Goal: Communication & Community: Answer question/provide support

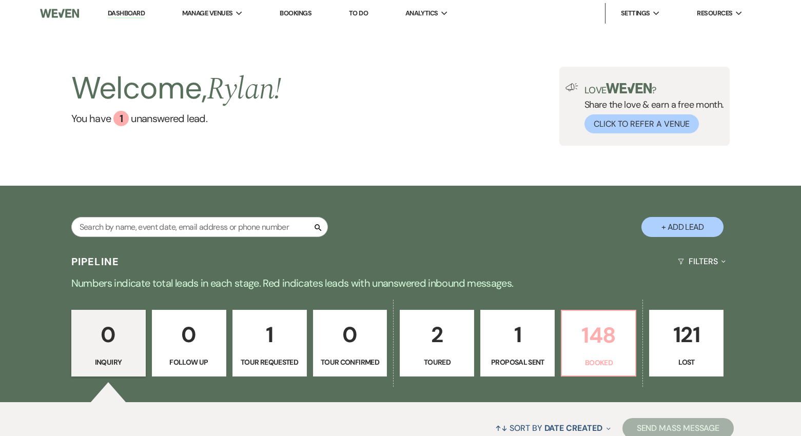
click at [590, 355] on link "148 Booked" at bounding box center [598, 343] width 75 height 67
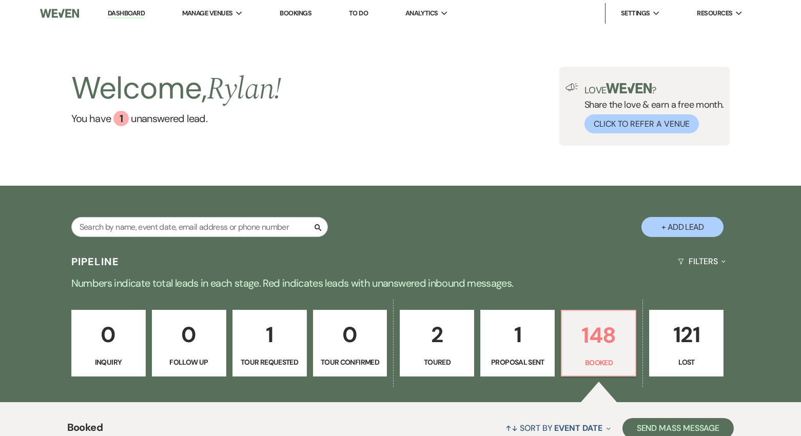
scroll to position [156, 0]
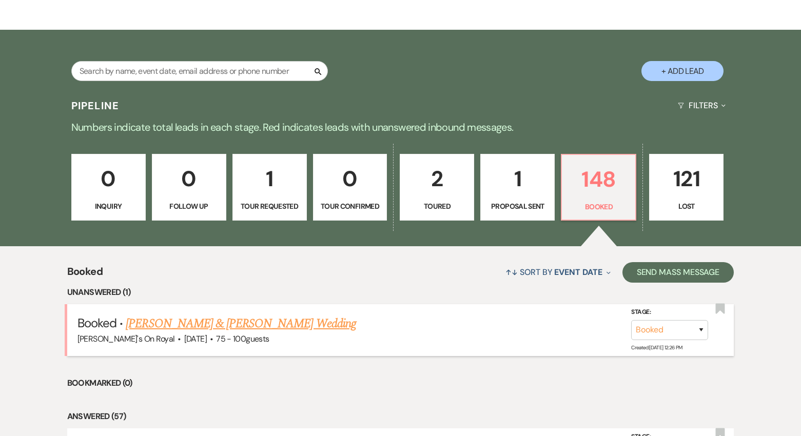
click at [297, 322] on link "[PERSON_NAME] & [PERSON_NAME] Wedding" at bounding box center [241, 323] width 230 height 18
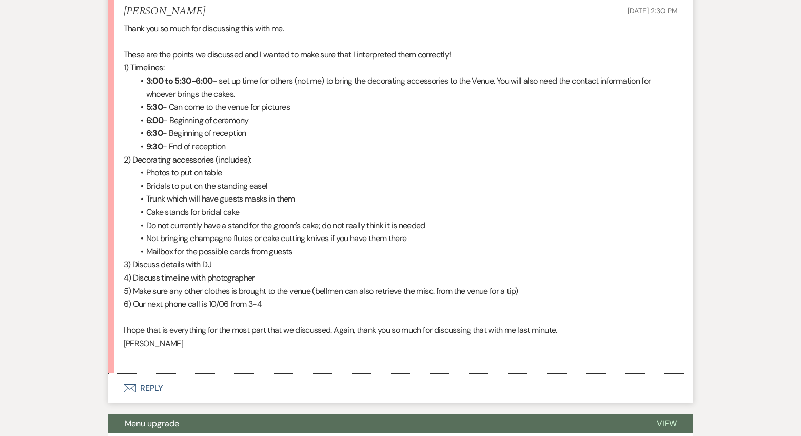
scroll to position [1285, 0]
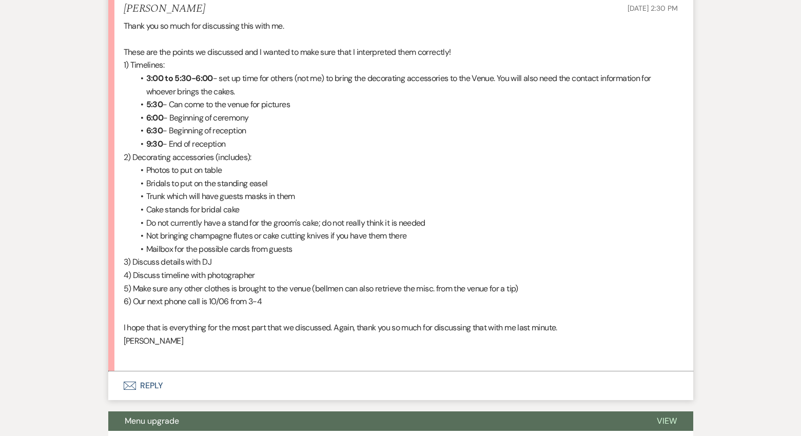
click at [155, 383] on button "Envelope Reply" at bounding box center [400, 385] width 585 height 29
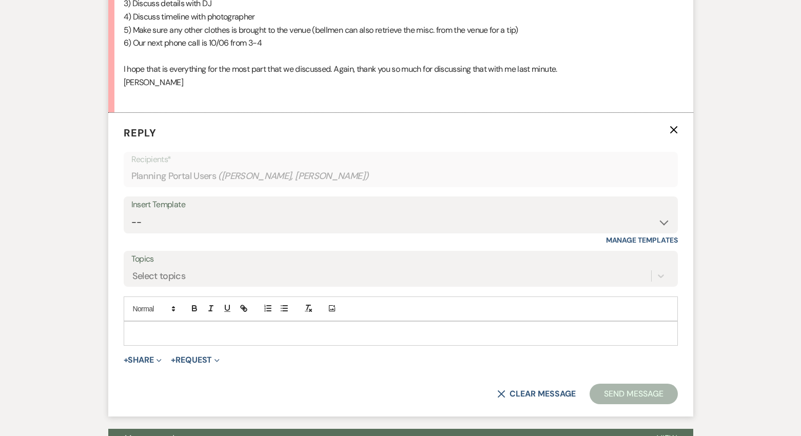
scroll to position [1545, 0]
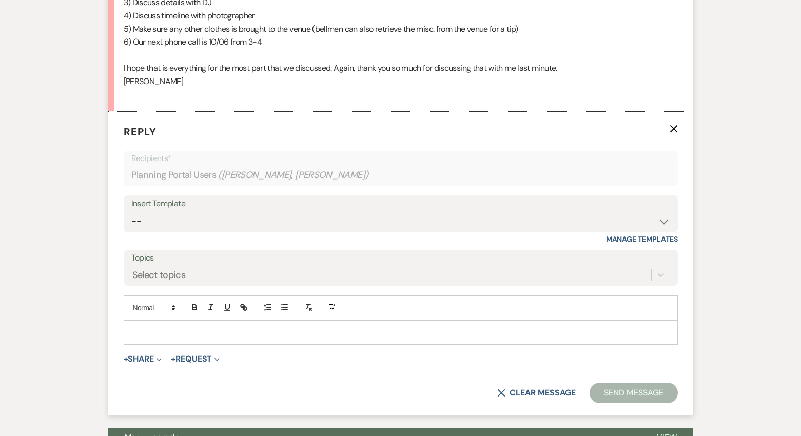
click at [263, 336] on p at bounding box center [401, 332] width 538 height 11
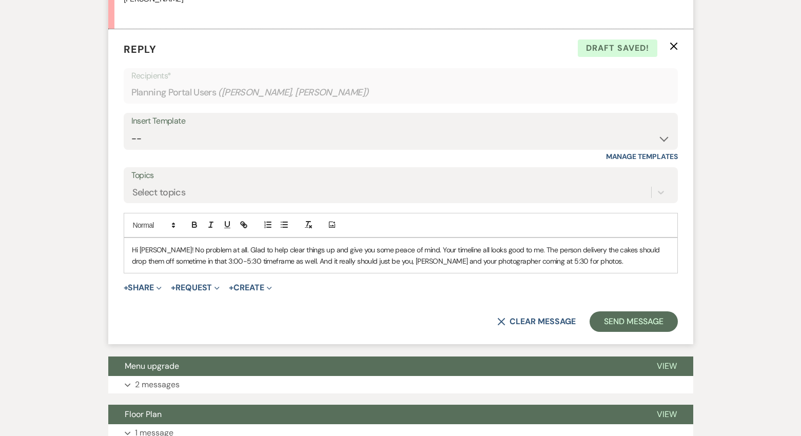
scroll to position [1642, 0]
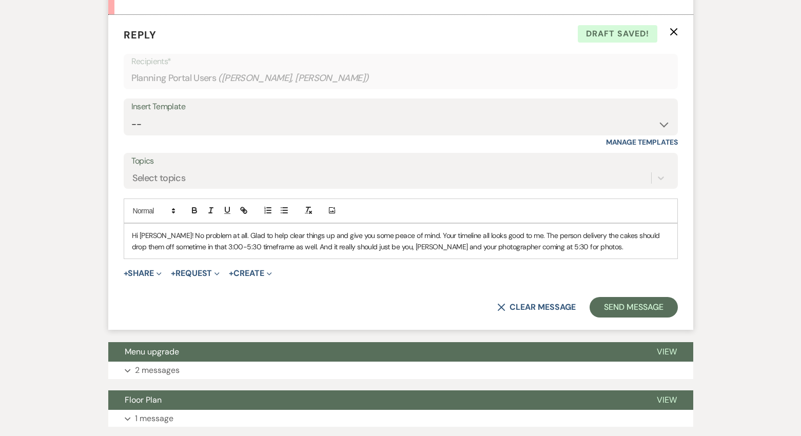
click at [395, 249] on p "Hi [PERSON_NAME]! No problem at all. Glad to help clear things up and give you …" at bounding box center [401, 241] width 538 height 23
click at [312, 236] on p "Hi [PERSON_NAME]! No problem at all. Glad to help clear things up and give you …" at bounding box center [401, 241] width 538 height 23
click at [413, 234] on p "Hi [PERSON_NAME]! No problem at all. Glad to help clear things up and give you …" at bounding box center [401, 241] width 538 height 23
click at [464, 235] on p "Hi [PERSON_NAME]! No problem at all. Glad to help clear things up and give you …" at bounding box center [401, 241] width 538 height 23
click at [553, 246] on p "Hi [PERSON_NAME]! No problem at all. Glad to help clear things up and give you …" at bounding box center [401, 241] width 538 height 23
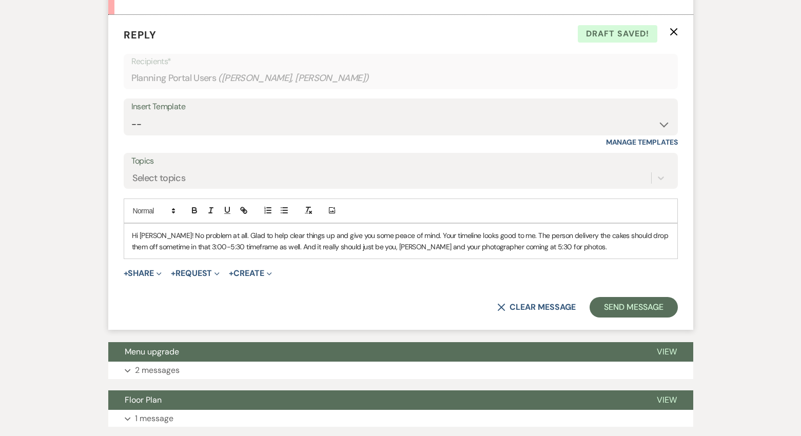
click at [571, 235] on p "Hi [PERSON_NAME]! No problem at all. Glad to help clear things up and give you …" at bounding box center [401, 241] width 538 height 23
click at [404, 249] on p "Hi [PERSON_NAME]! No problem at all. Glad to help clear things up and give you …" at bounding box center [401, 241] width 538 height 23
click at [565, 247] on p "Hi [PERSON_NAME]! No problem at all. Glad to help clear things up and give you …" at bounding box center [401, 241] width 538 height 23
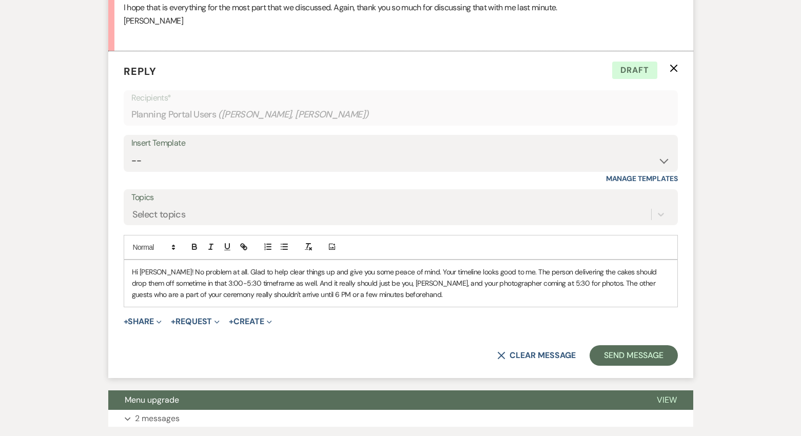
scroll to position [1607, 0]
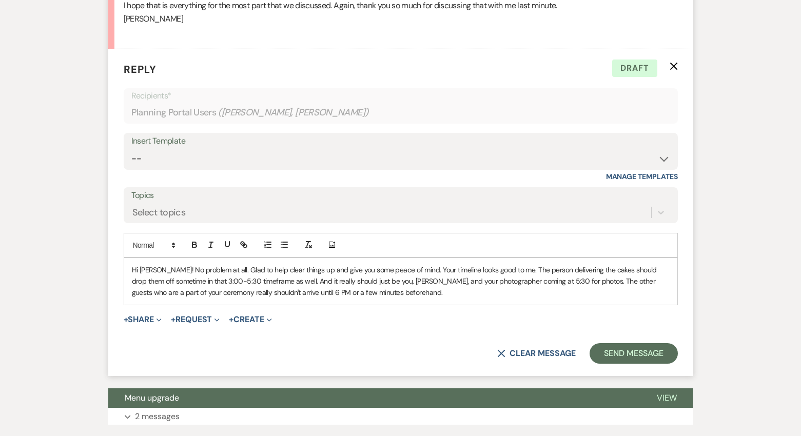
click at [510, 269] on p "Hi [PERSON_NAME]! No problem at all. Glad to help clear things up and give you …" at bounding box center [401, 281] width 538 height 34
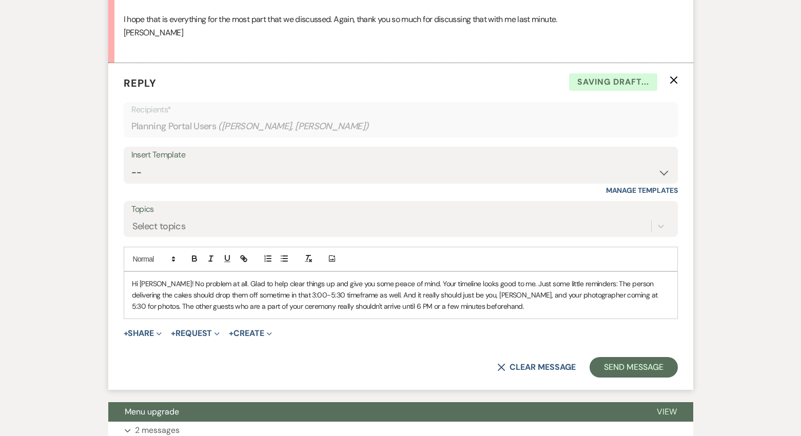
scroll to position [1595, 0]
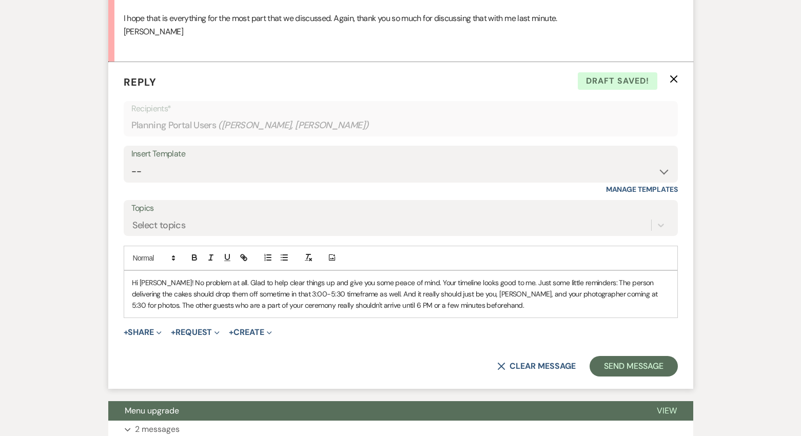
click at [456, 304] on p "Hi [PERSON_NAME]! No problem at all. Glad to help clear things up and give you …" at bounding box center [401, 294] width 538 height 34
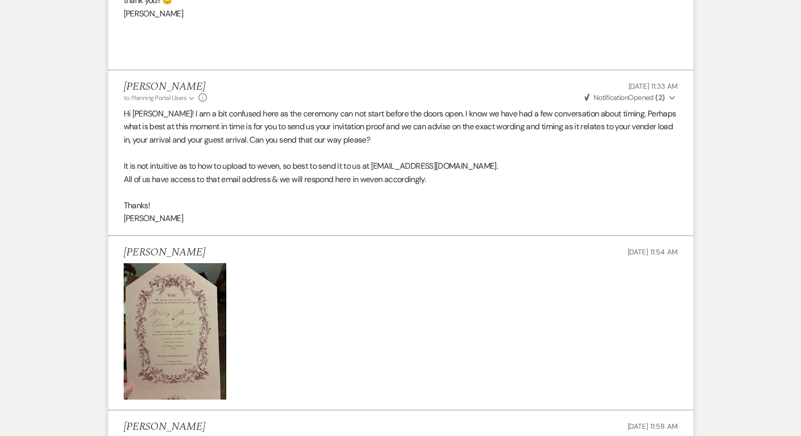
scroll to position [563, 0]
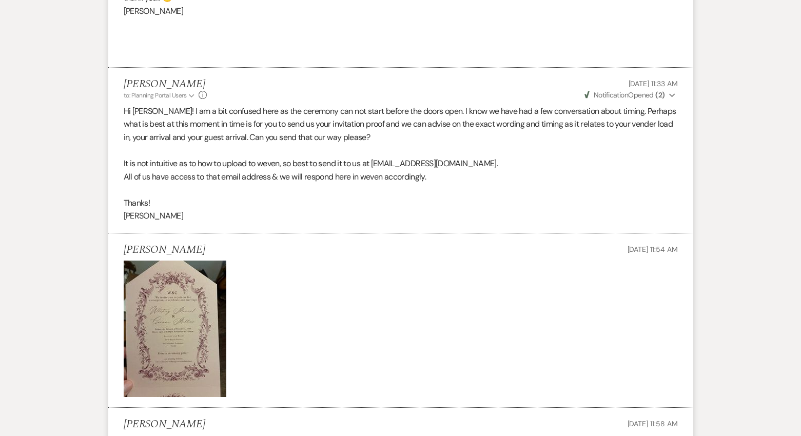
click at [206, 326] on img at bounding box center [175, 329] width 103 height 136
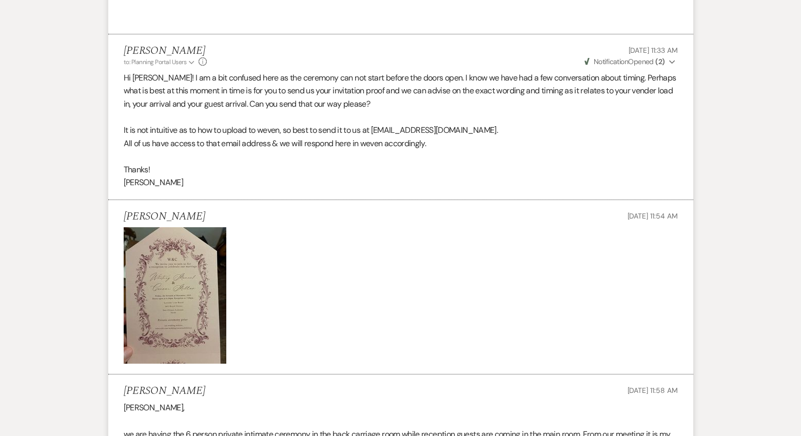
scroll to position [599, 0]
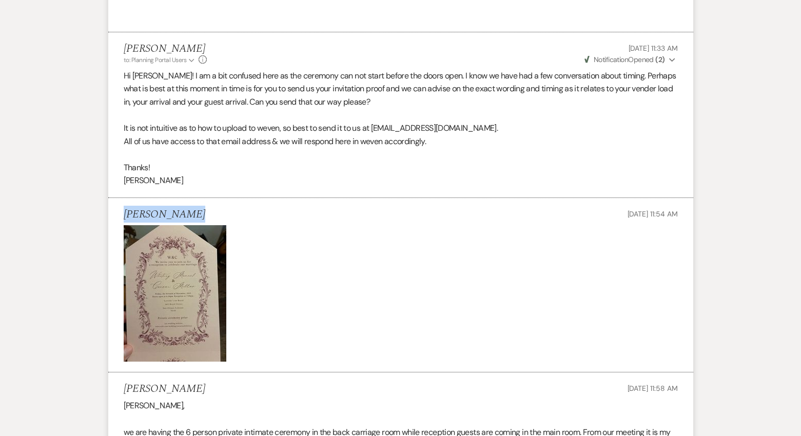
drag, startPoint x: 185, startPoint y: 212, endPoint x: 128, endPoint y: 213, distance: 56.9
click at [127, 213] on div "[PERSON_NAME] [DATE] 11:54 AM" at bounding box center [401, 214] width 554 height 13
click at [139, 214] on h5 "[PERSON_NAME]" at bounding box center [165, 214] width 82 height 13
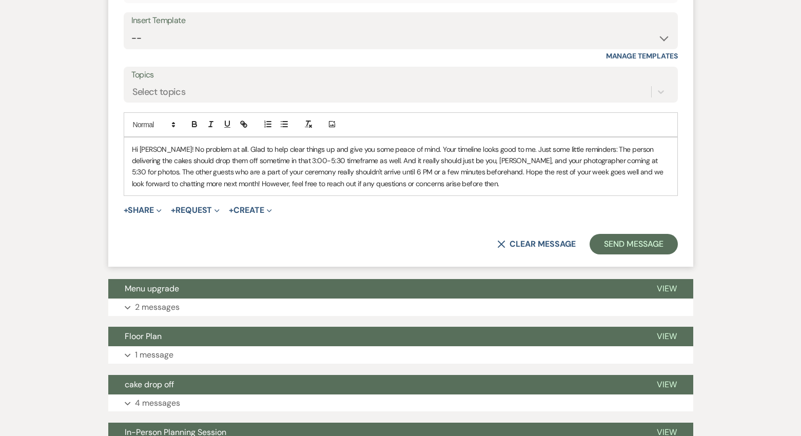
scroll to position [1729, 0]
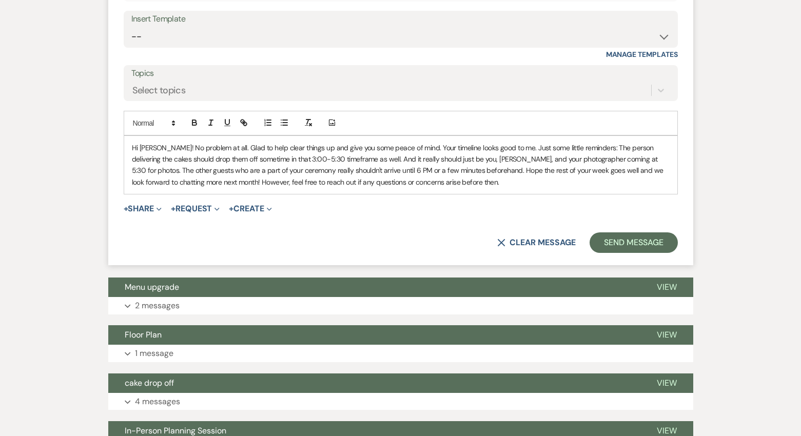
click at [442, 171] on p "Hi [PERSON_NAME]! No problem at all. Glad to help clear things up and give you …" at bounding box center [401, 165] width 538 height 46
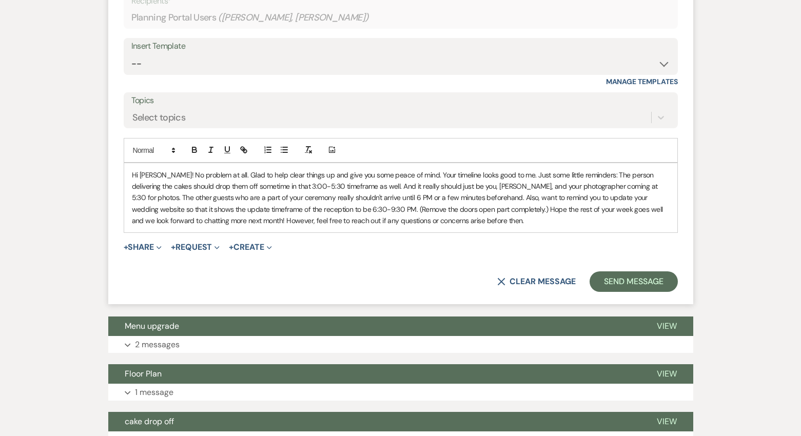
scroll to position [1704, 0]
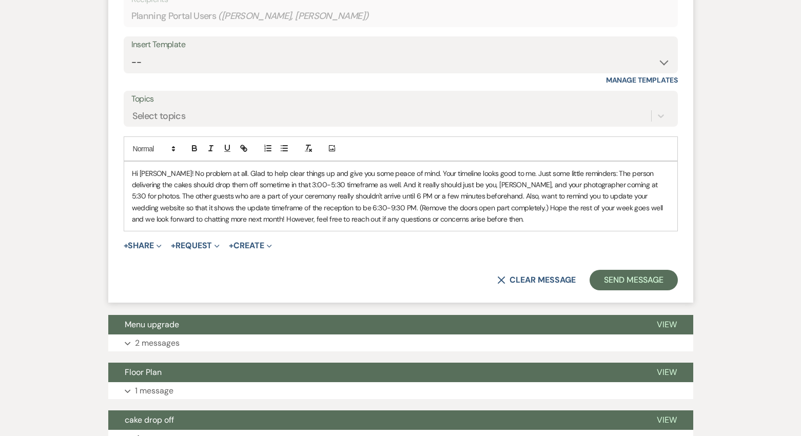
click at [429, 218] on p "Hi [PERSON_NAME]! No problem at all. Glad to help clear things up and give you …" at bounding box center [401, 196] width 538 height 57
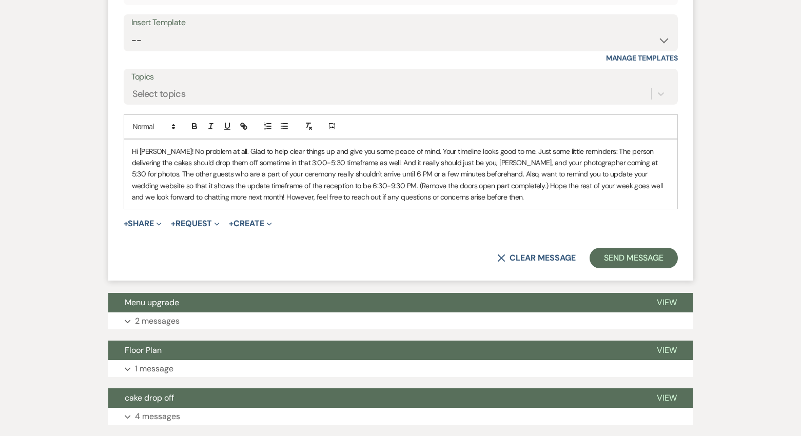
scroll to position [1746, 0]
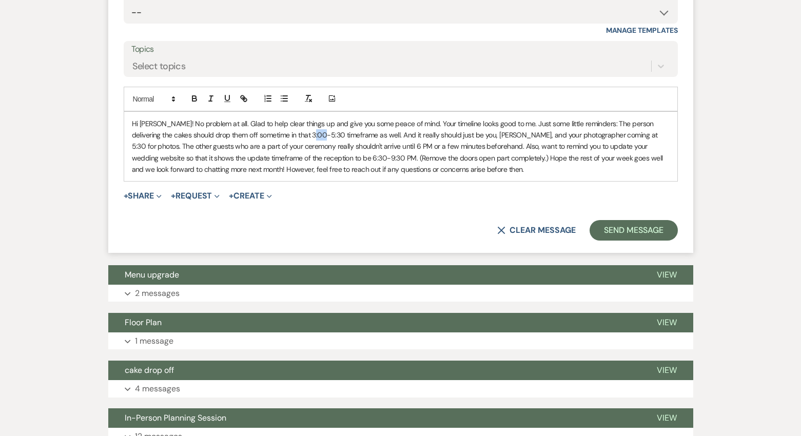
drag, startPoint x: 304, startPoint y: 142, endPoint x: 295, endPoint y: 138, distance: 9.4
click at [295, 138] on p "Hi [PERSON_NAME]! No problem at all. Glad to help clear things up and give you …" at bounding box center [401, 146] width 538 height 57
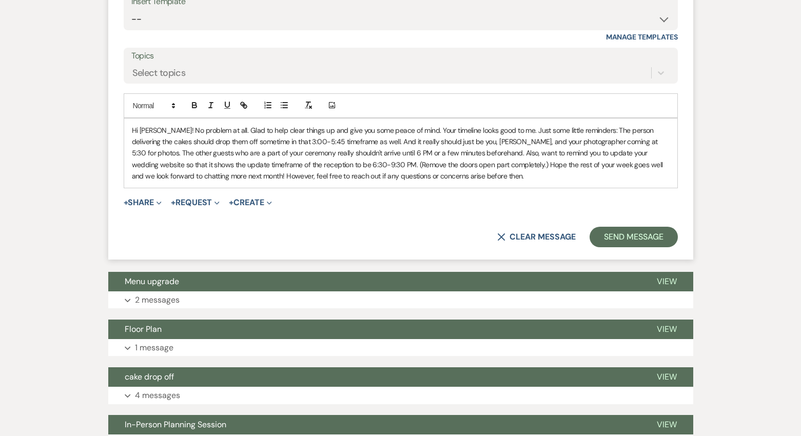
click at [434, 174] on p "Hi [PERSON_NAME]! No problem at all. Glad to help clear things up and give you …" at bounding box center [401, 153] width 538 height 57
click at [623, 234] on button "Send Message" at bounding box center [633, 237] width 88 height 21
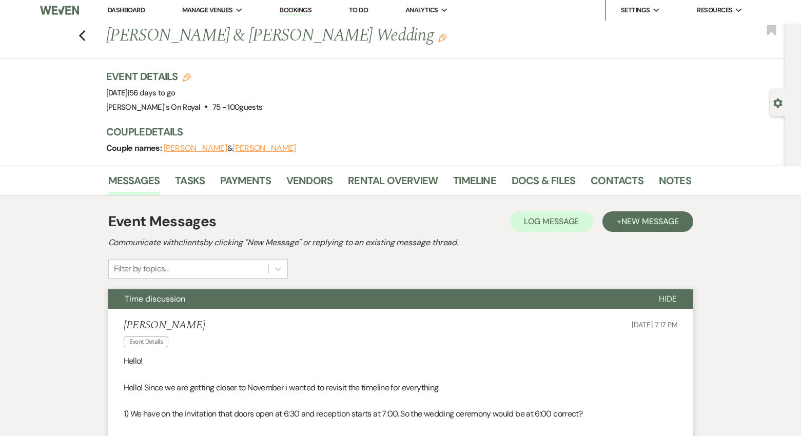
scroll to position [0, 0]
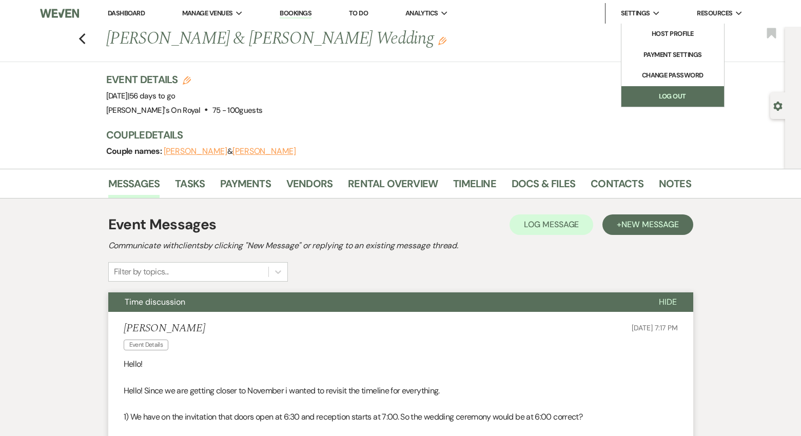
click at [682, 93] on link "Log Out" at bounding box center [672, 96] width 103 height 21
